Goal: Task Accomplishment & Management: Manage account settings

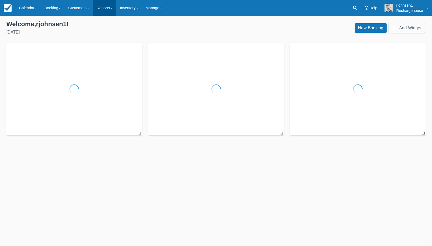
click at [107, 9] on link "Reports" at bounding box center [104, 8] width 23 height 16
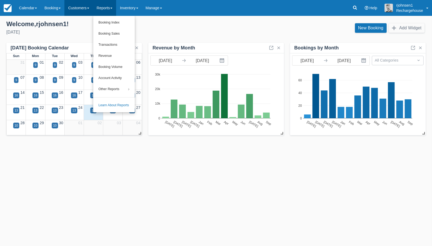
click at [86, 8] on link "Customers" at bounding box center [78, 8] width 29 height 16
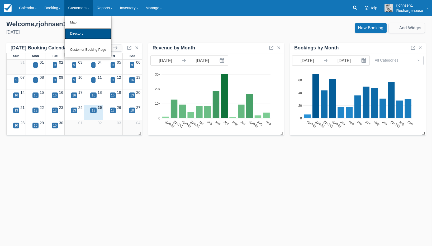
click at [83, 32] on link "Directory" at bounding box center [88, 33] width 47 height 11
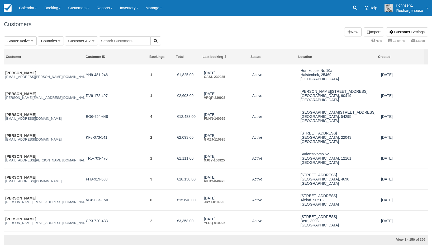
click at [116, 42] on input "text" at bounding box center [125, 40] width 52 height 9
paste input "[PERSON_NAME]"
type input "[PERSON_NAME]"
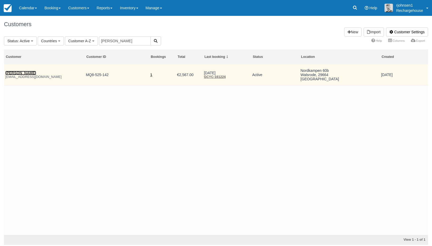
click at [20, 73] on link "[PERSON_NAME]" at bounding box center [20, 73] width 31 height 4
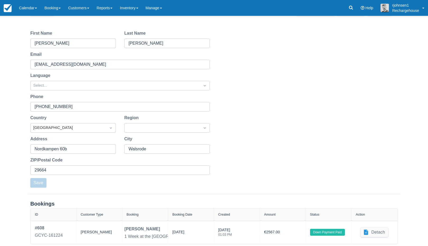
scroll to position [58, 0]
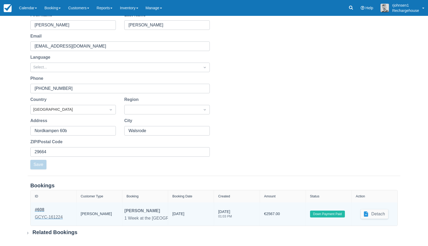
click at [41, 215] on div "GCYC-161224" at bounding box center [49, 217] width 28 height 6
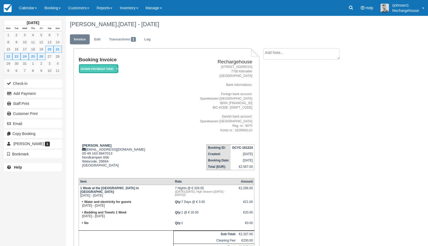
click at [112, 67] on em "Down Payment Paid" at bounding box center [99, 68] width 40 height 9
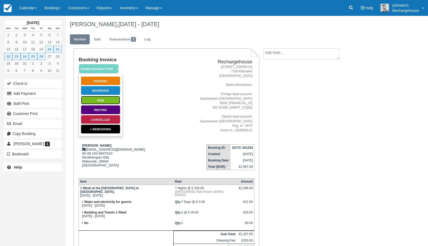
click at [107, 100] on link "Paid" at bounding box center [101, 100] width 40 height 9
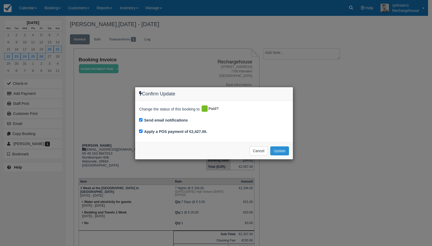
click at [282, 151] on button "Update" at bounding box center [279, 150] width 19 height 9
